Goal: Task Accomplishment & Management: Manage account settings

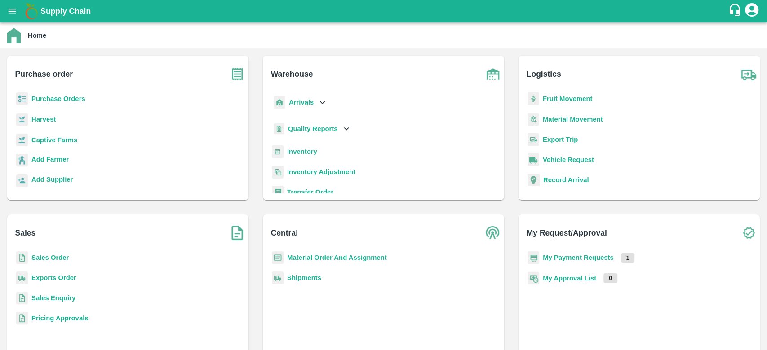
click at [54, 260] on b "Sales Order" at bounding box center [49, 257] width 37 height 7
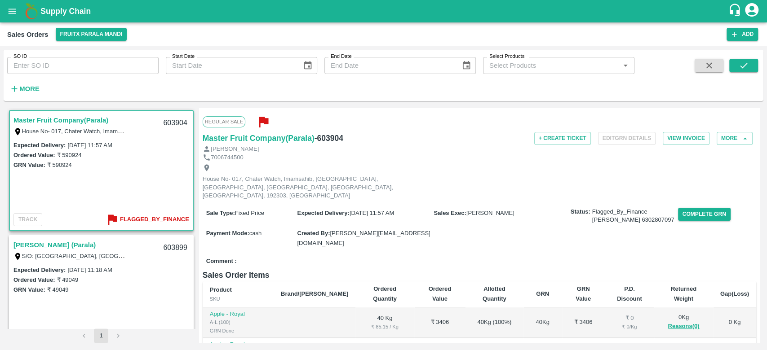
click at [56, 118] on link "Master Fruit Company(Parala)" at bounding box center [60, 121] width 95 height 12
click at [685, 208] on button "Complete GRN" at bounding box center [704, 214] width 53 height 13
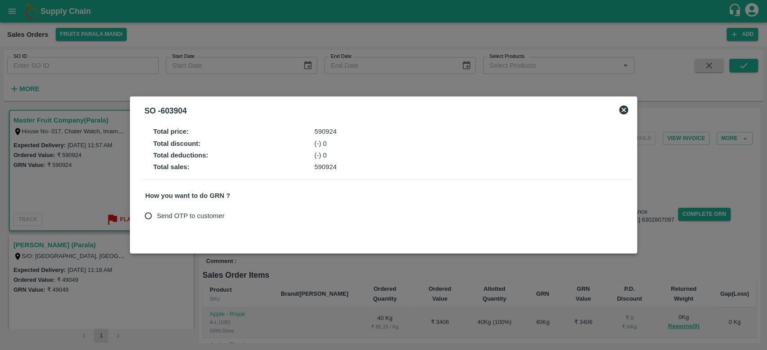
click at [626, 110] on icon at bounding box center [623, 110] width 9 height 9
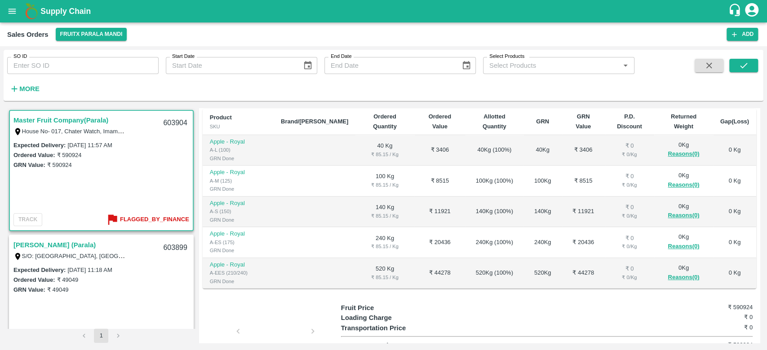
click at [272, 310] on div at bounding box center [275, 334] width 67 height 48
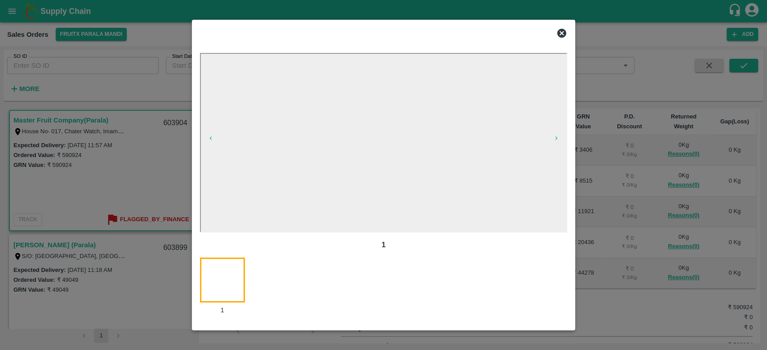
click at [558, 32] on icon at bounding box center [561, 33] width 9 height 9
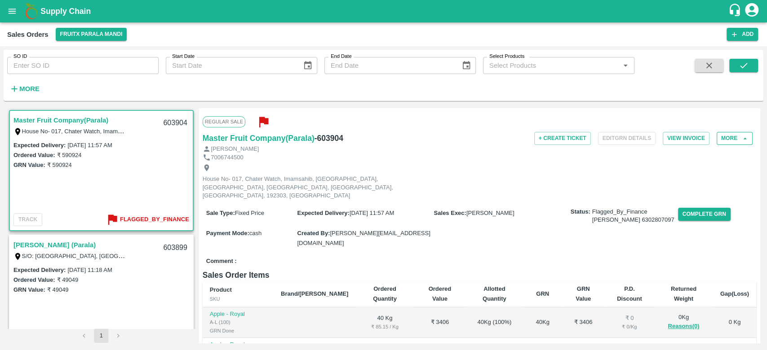
click at [732, 135] on button "More" at bounding box center [734, 138] width 36 height 13
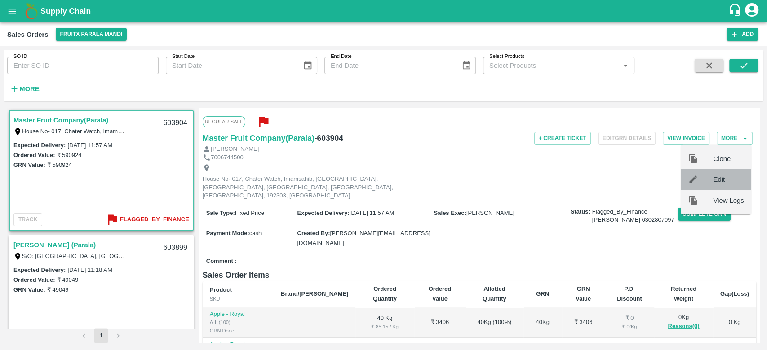
click at [731, 179] on span "Edit" at bounding box center [728, 180] width 31 height 10
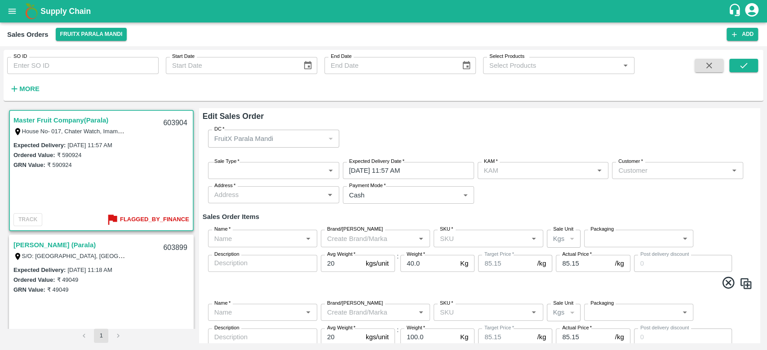
click at [54, 115] on link "Master Fruit Company(Parala)" at bounding box center [60, 121] width 95 height 12
